Goal: Information Seeking & Learning: Learn about a topic

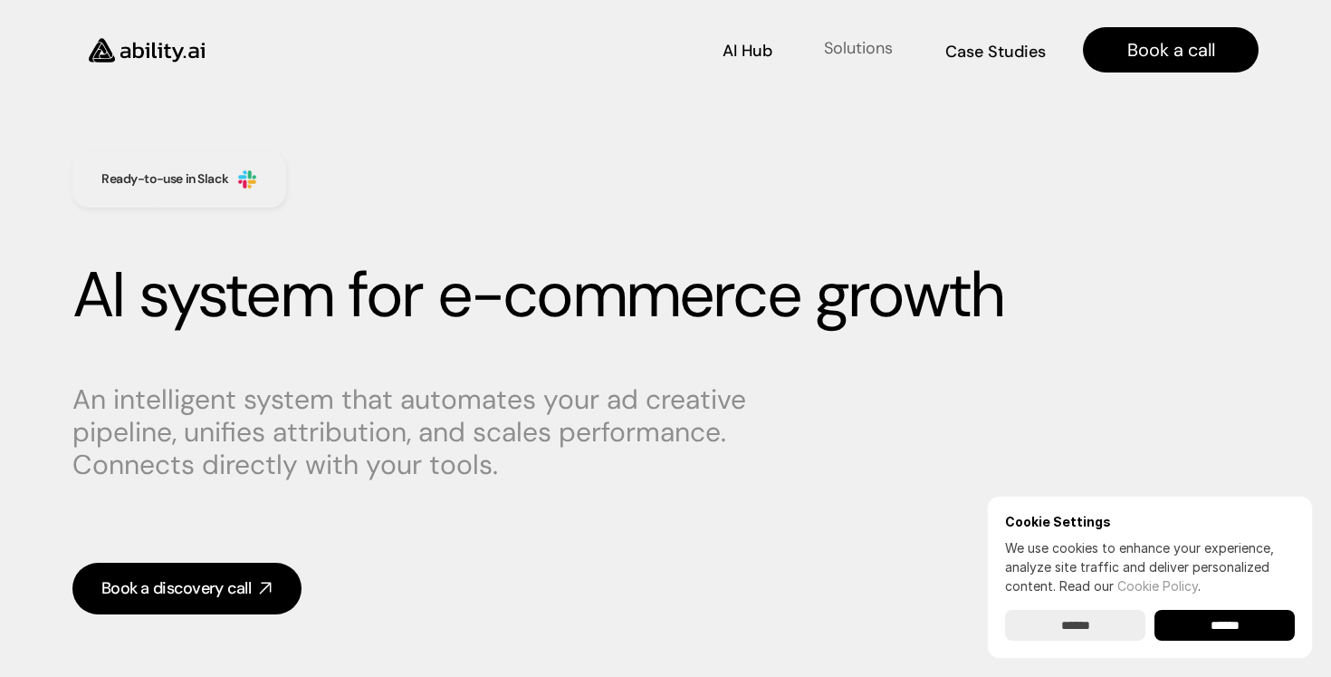
click at [856, 34] on link "Solutions Solutions" at bounding box center [858, 50] width 72 height 32
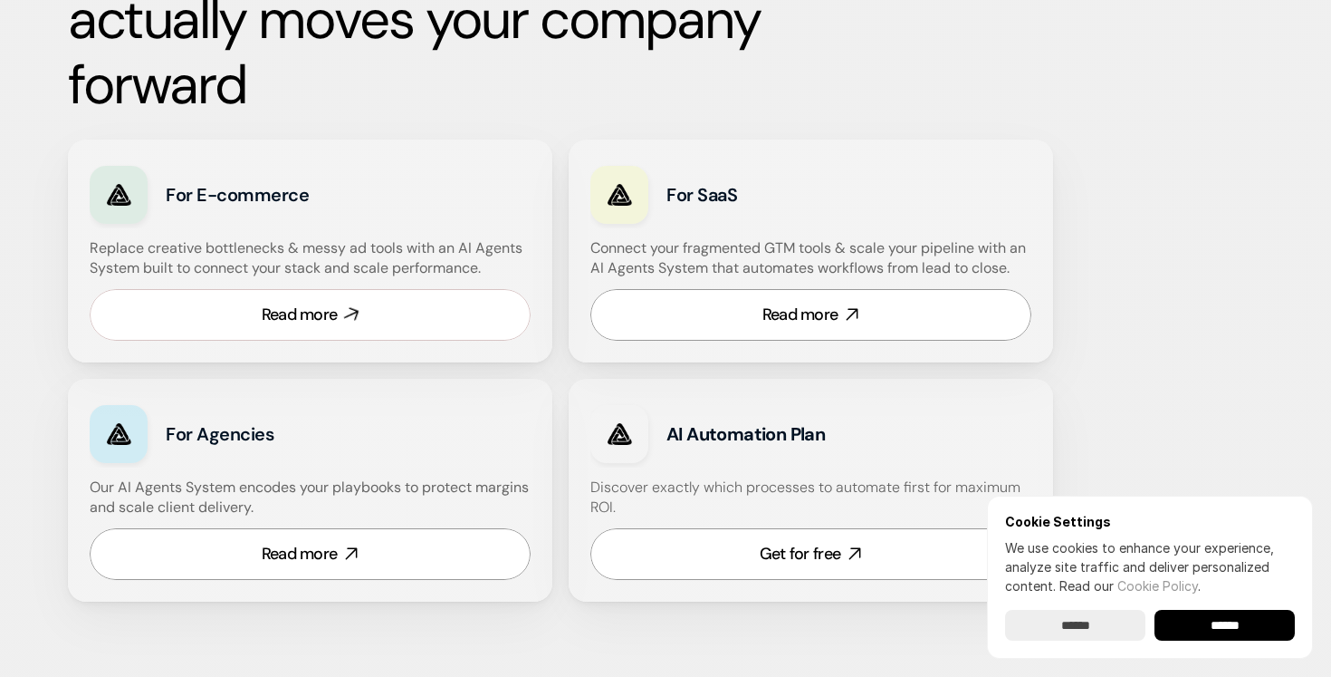
scroll to position [1099, 0]
click at [323, 322] on div "Read more" at bounding box center [300, 313] width 76 height 23
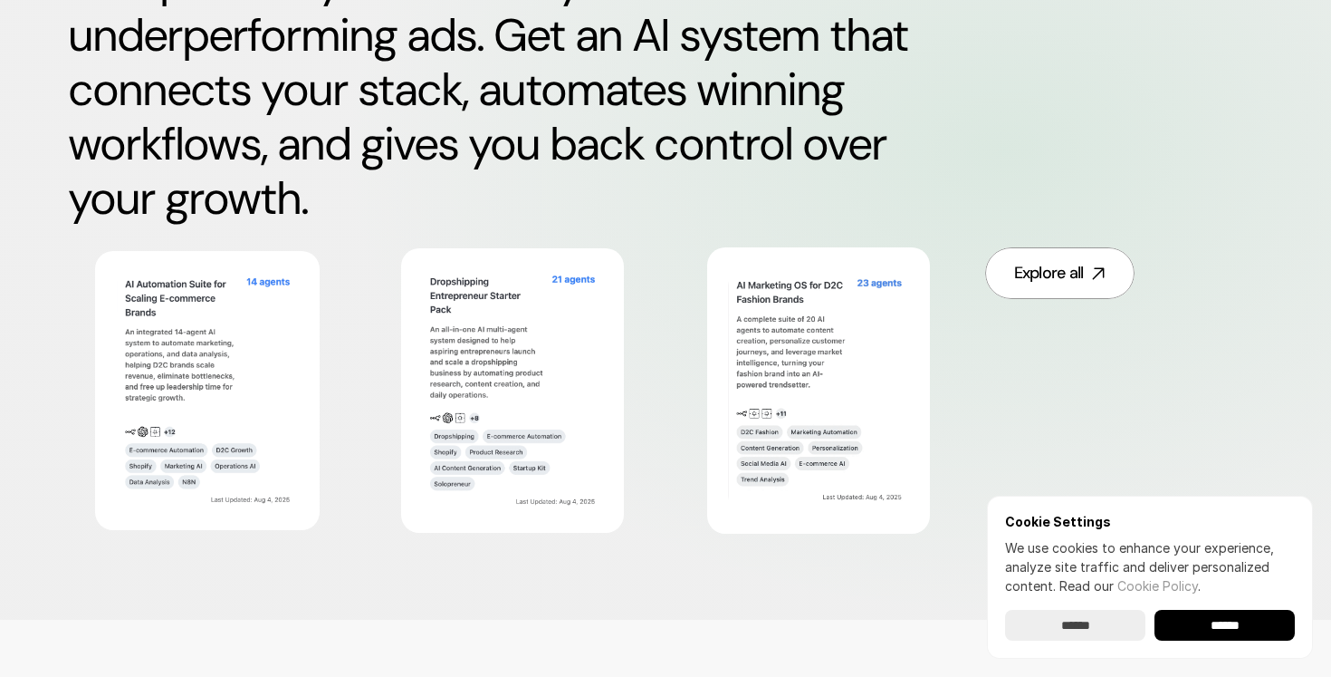
scroll to position [1006, 0]
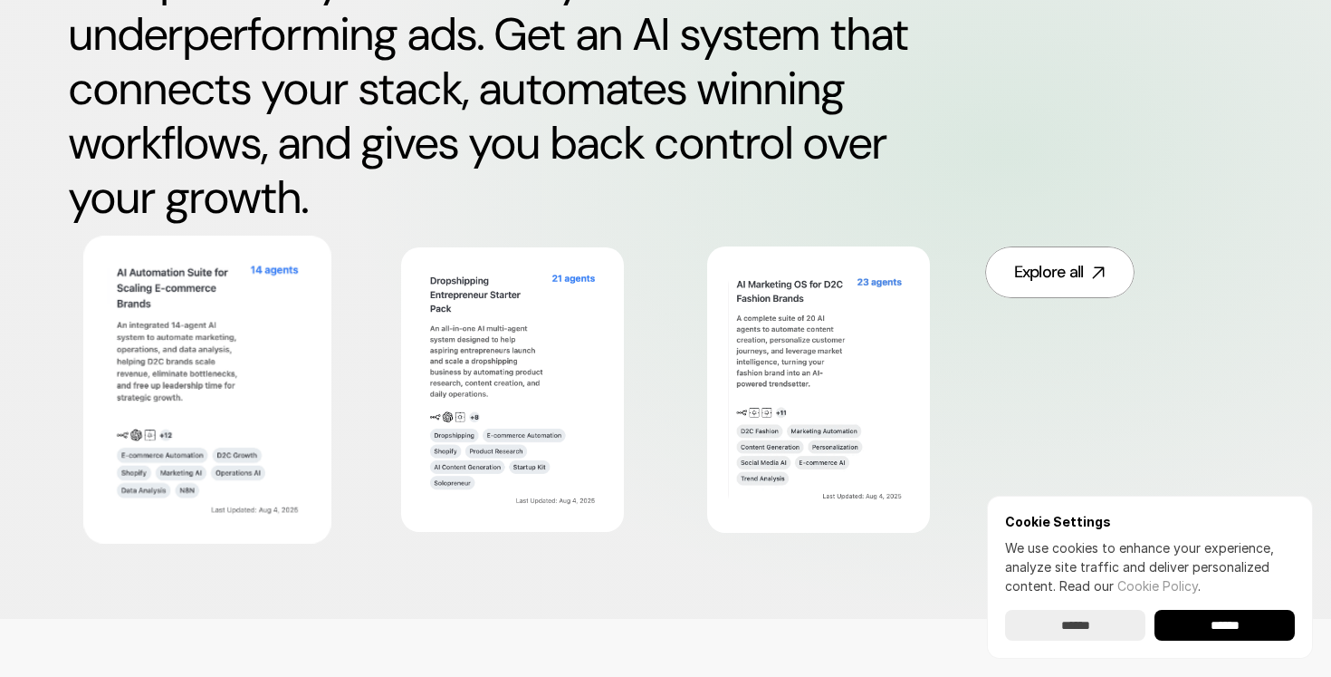
click at [262, 395] on img at bounding box center [207, 389] width 199 height 259
